Goal: Task Accomplishment & Management: Complete application form

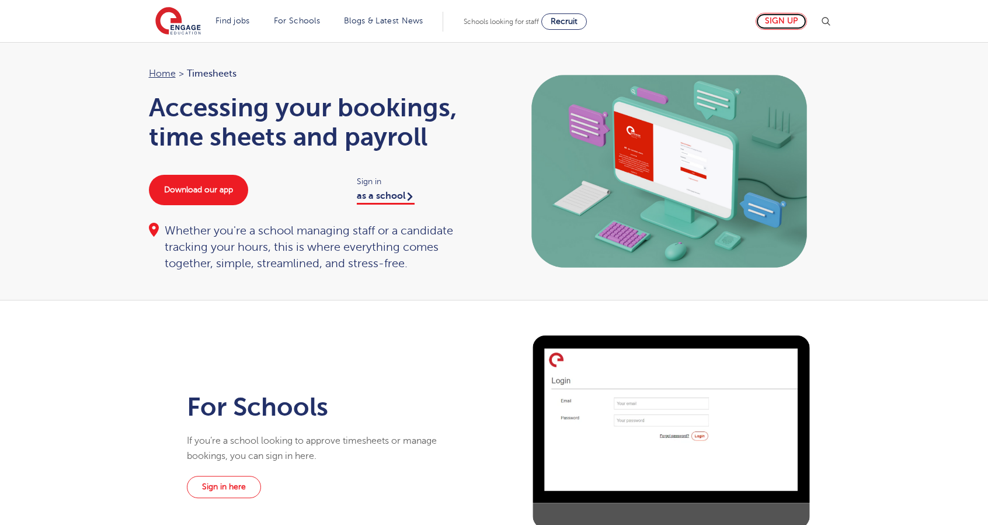
click at [777, 17] on link "Sign up" at bounding box center [781, 21] width 51 height 17
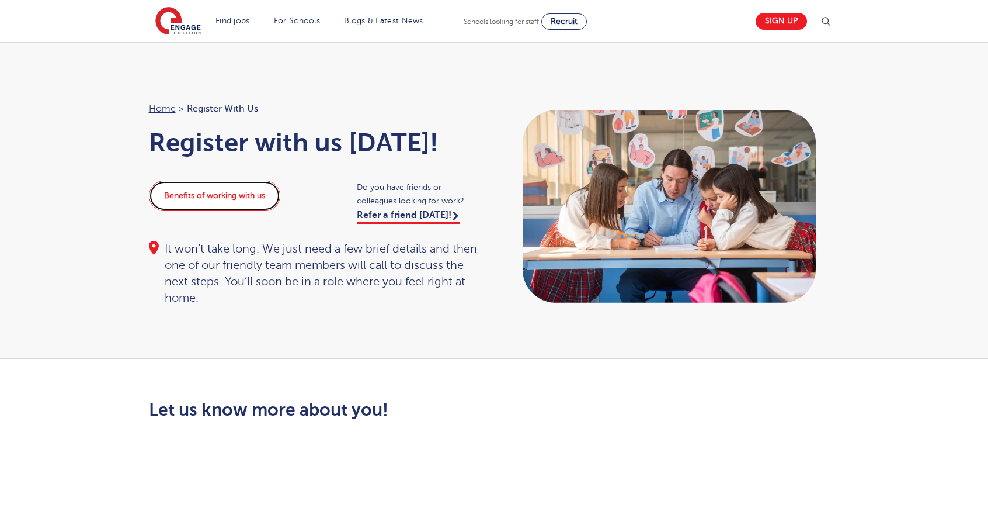
click at [217, 193] on link "Benefits of working with us" at bounding box center [214, 195] width 131 height 30
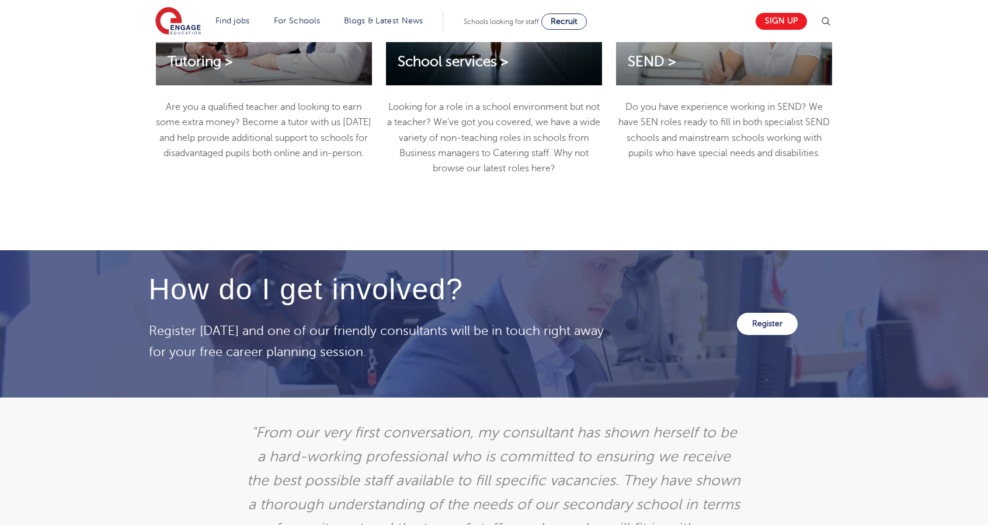
scroll to position [1798, 0]
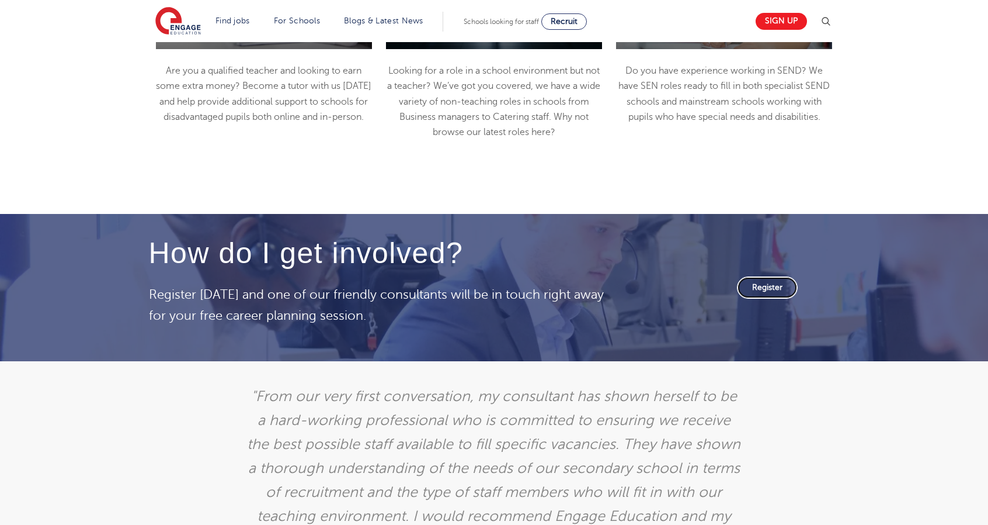
click at [762, 289] on link "Register" at bounding box center [767, 287] width 61 height 22
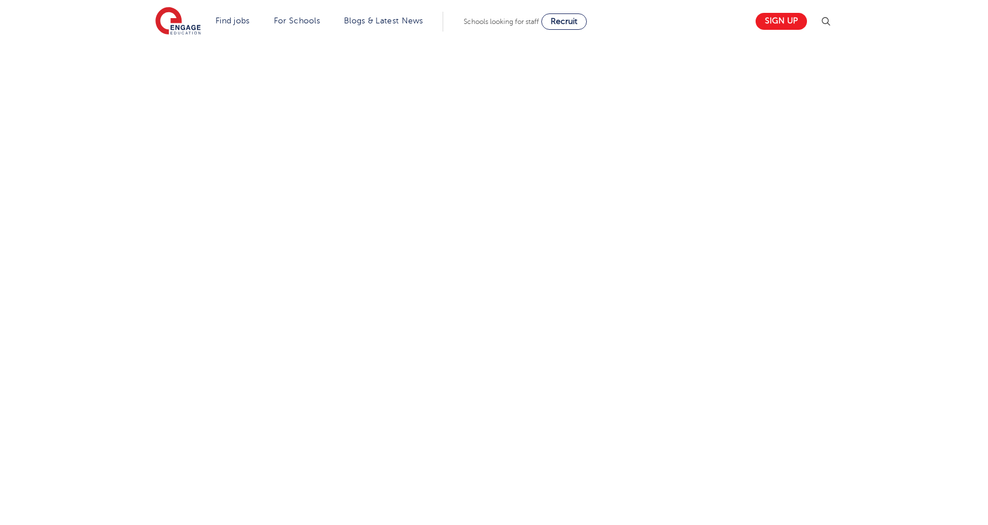
scroll to position [415, 0]
click at [682, 380] on div "Let us know more about you!" at bounding box center [494, 351] width 709 height 733
click at [648, 274] on div "Let us know more about you!" at bounding box center [494, 175] width 709 height 733
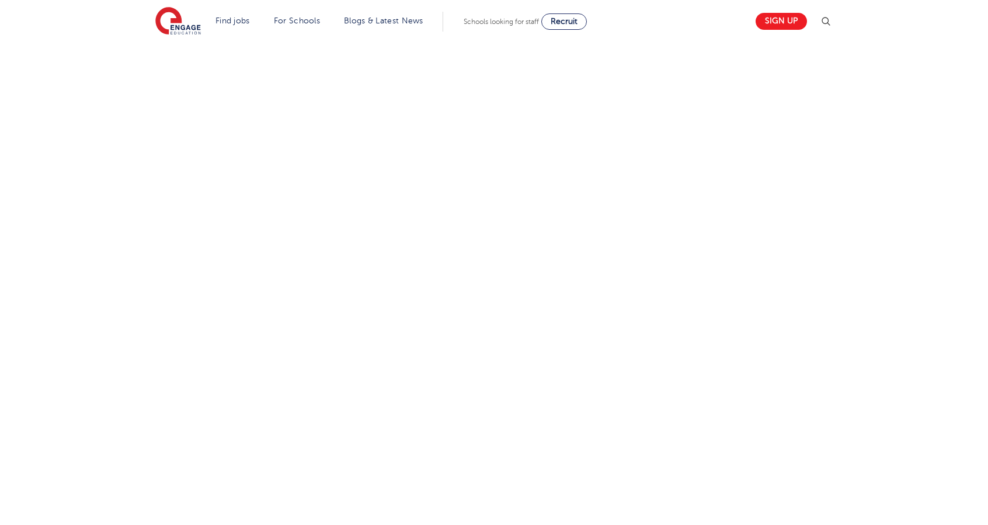
scroll to position [616, 0]
click at [714, 265] on div "Let us know more about you!" at bounding box center [494, 150] width 709 height 733
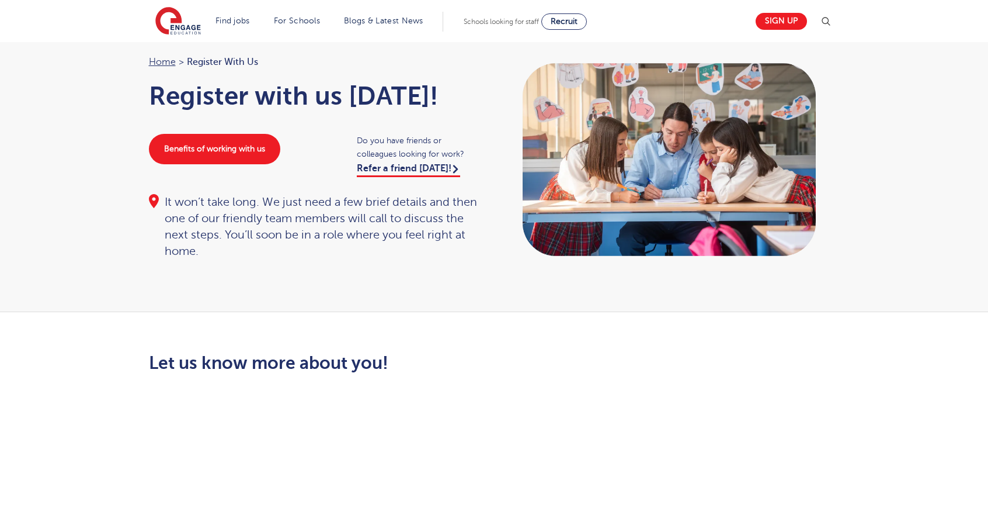
scroll to position [0, 0]
